Goal: Transaction & Acquisition: Purchase product/service

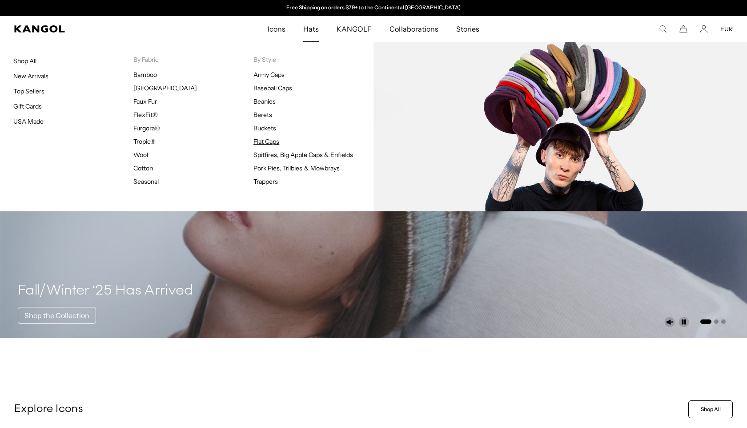
click at [262, 141] on link "Flat Caps" at bounding box center [267, 141] width 26 height 8
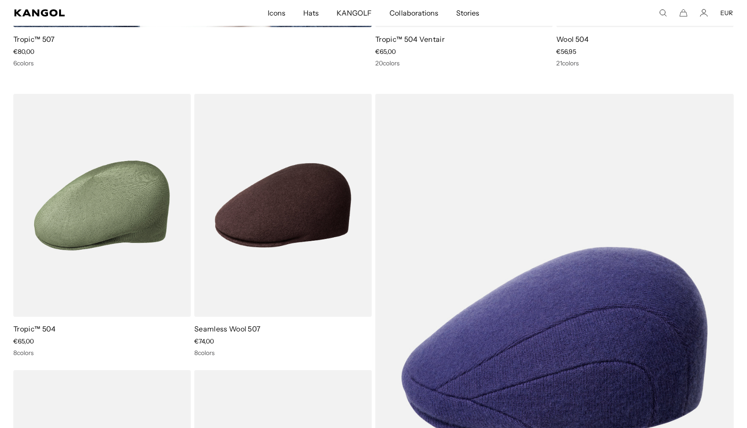
scroll to position [1138, 0]
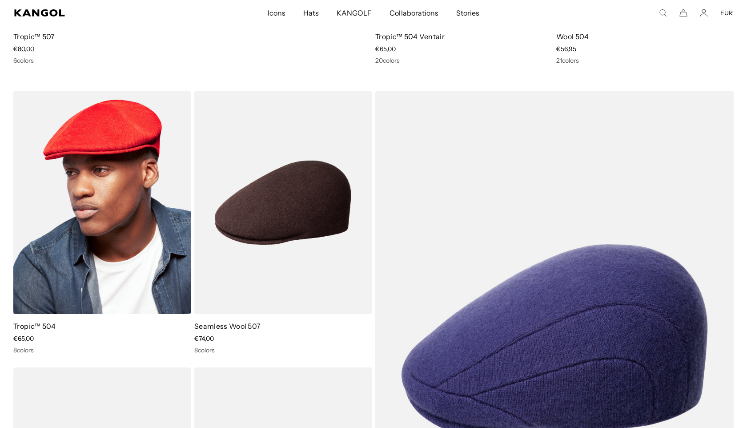
click at [145, 172] on img at bounding box center [101, 202] width 177 height 223
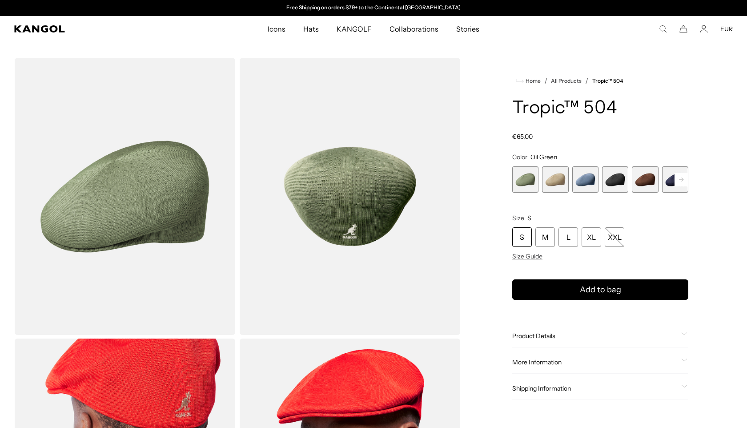
click at [670, 184] on span "6 of 9" at bounding box center [675, 179] width 26 height 26
